Goal: Task Accomplishment & Management: Manage account settings

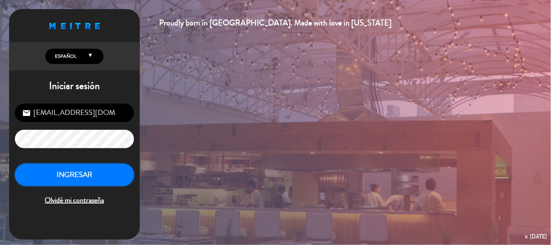
click at [96, 178] on button "INGRESAR" at bounding box center [74, 175] width 119 height 23
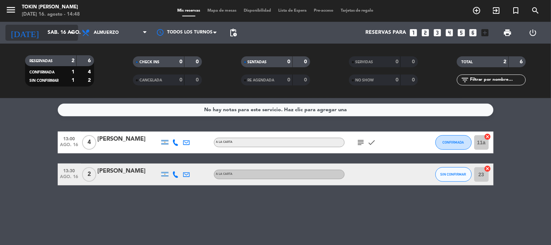
click at [68, 32] on icon "arrow_drop_down" at bounding box center [72, 32] width 9 height 9
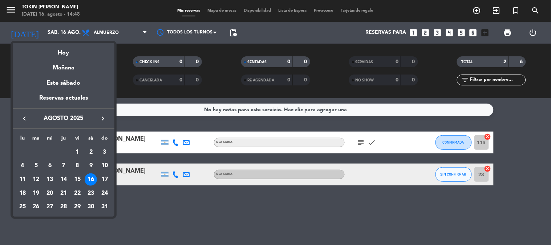
click at [185, 208] on div at bounding box center [275, 122] width 551 height 245
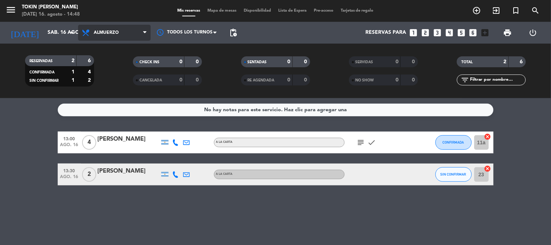
click at [118, 31] on span "Almuerzo" at bounding box center [106, 32] width 25 height 5
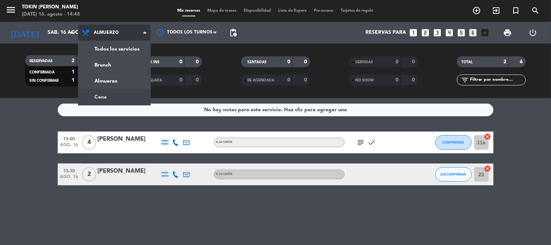
click at [113, 96] on div "menu Tokin [PERSON_NAME] [DATE] 16. agosto - 14:48 Mis reservas Mapa de mesas D…" at bounding box center [275, 49] width 551 height 98
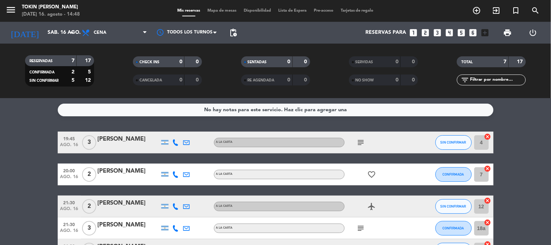
click at [125, 141] on div "[PERSON_NAME]" at bounding box center [129, 138] width 62 height 9
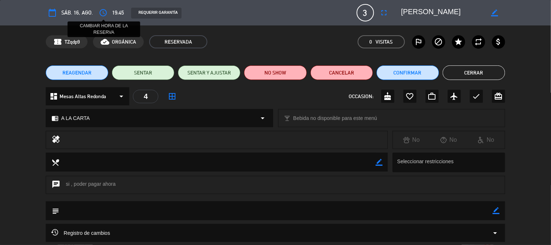
click at [104, 13] on icon "access_time" at bounding box center [103, 12] width 9 height 9
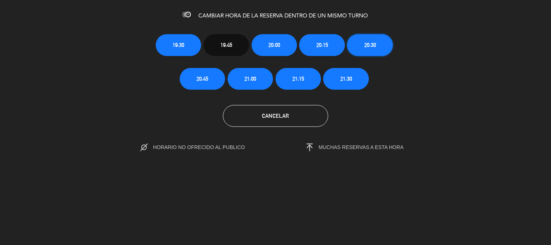
click at [373, 41] on span "20:30" at bounding box center [370, 45] width 12 height 8
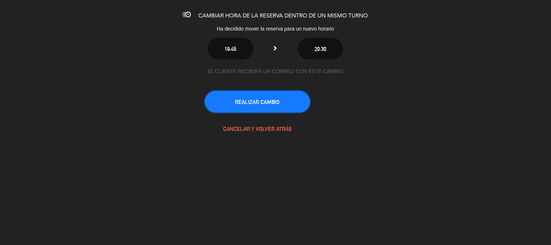
click at [262, 98] on button "REALIZAR CAMBIO" at bounding box center [257, 102] width 105 height 22
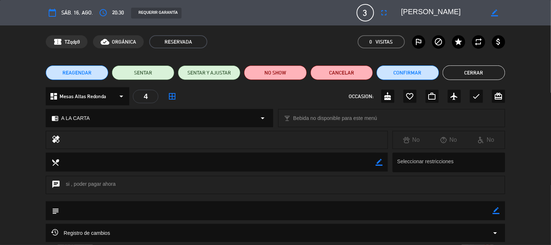
click at [475, 68] on button "Cerrar" at bounding box center [474, 72] width 63 height 15
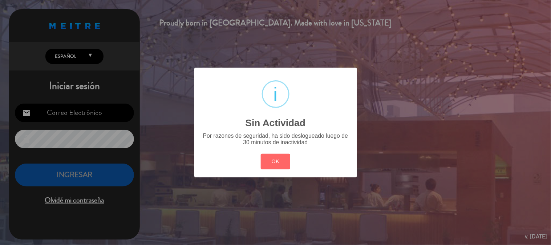
type input "[EMAIL_ADDRESS][DOMAIN_NAME]"
